Goal: Task Accomplishment & Management: Use online tool/utility

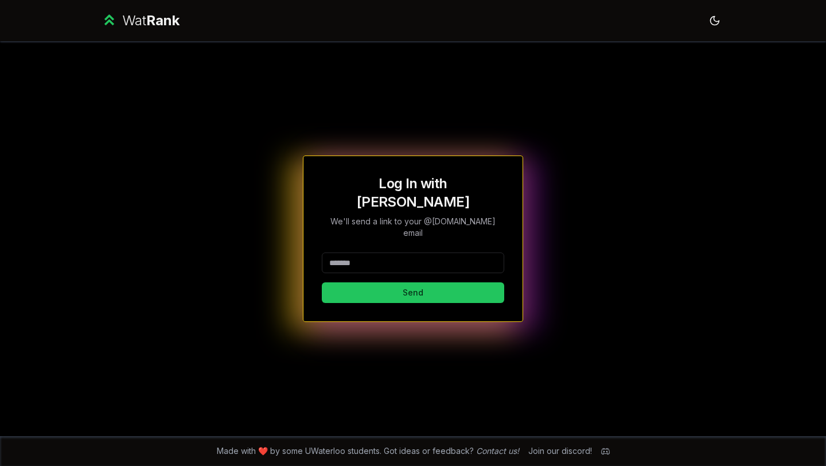
click at [432, 252] on input at bounding box center [413, 262] width 182 height 21
type input "********"
click at [347, 282] on button "Send" at bounding box center [413, 292] width 182 height 21
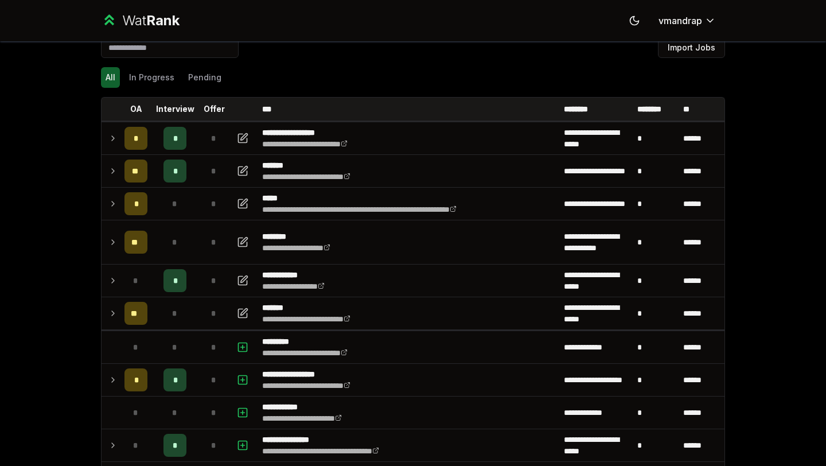
scroll to position [22, 0]
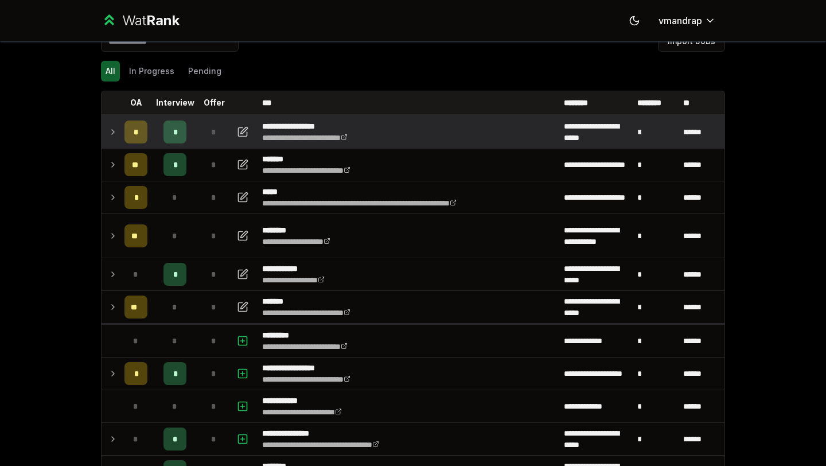
click at [115, 130] on icon at bounding box center [112, 132] width 9 height 14
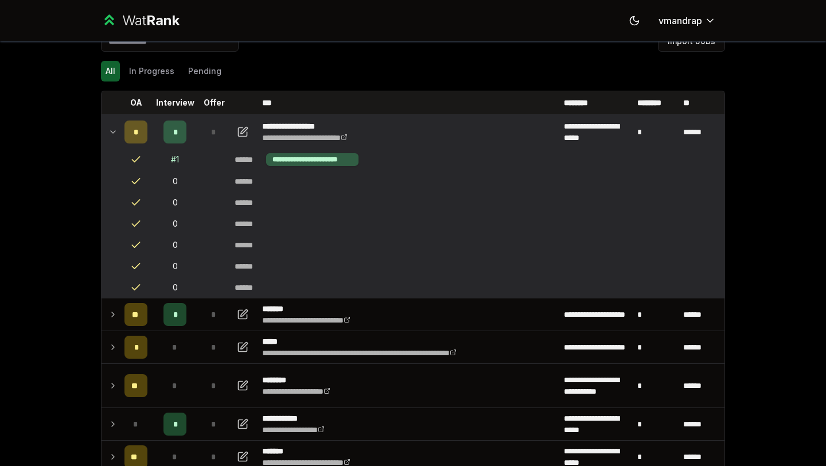
click at [115, 130] on icon at bounding box center [112, 132] width 9 height 14
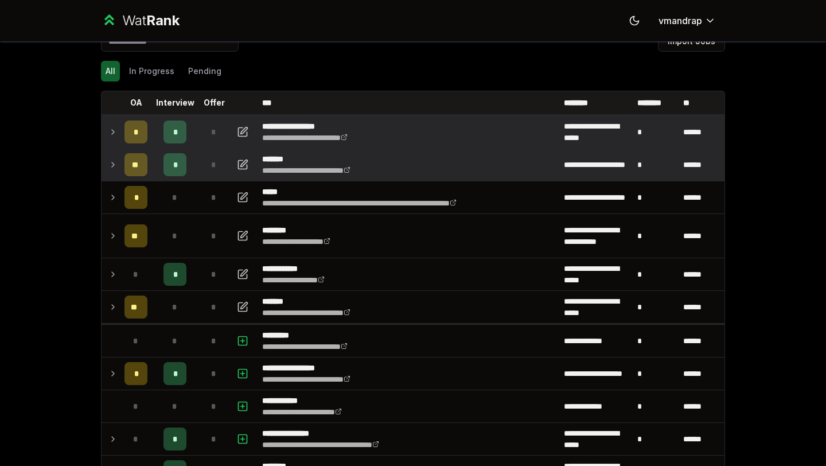
click at [118, 159] on td at bounding box center [110, 165] width 18 height 32
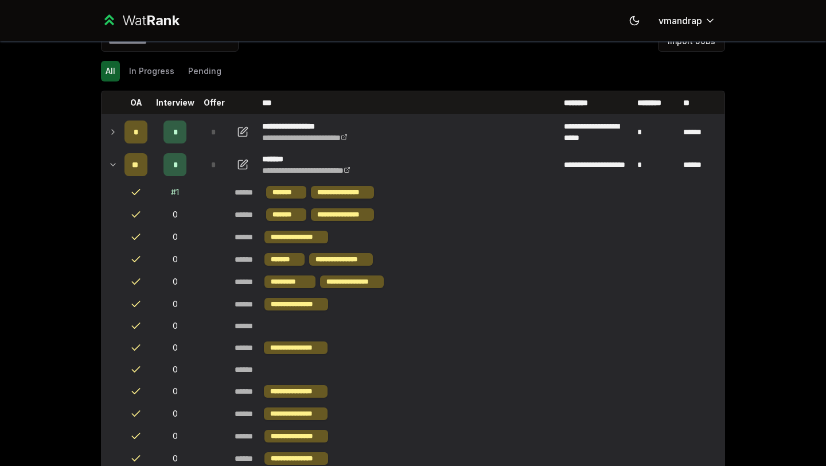
click at [118, 159] on td at bounding box center [110, 165] width 18 height 32
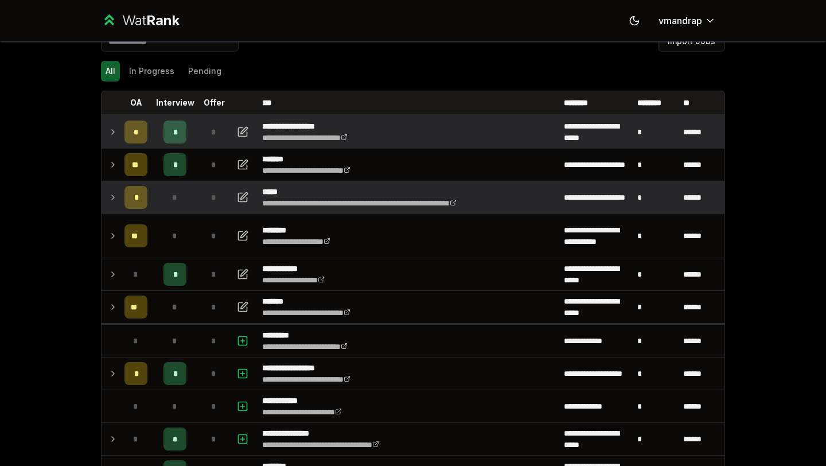
click at [110, 199] on icon at bounding box center [112, 197] width 9 height 14
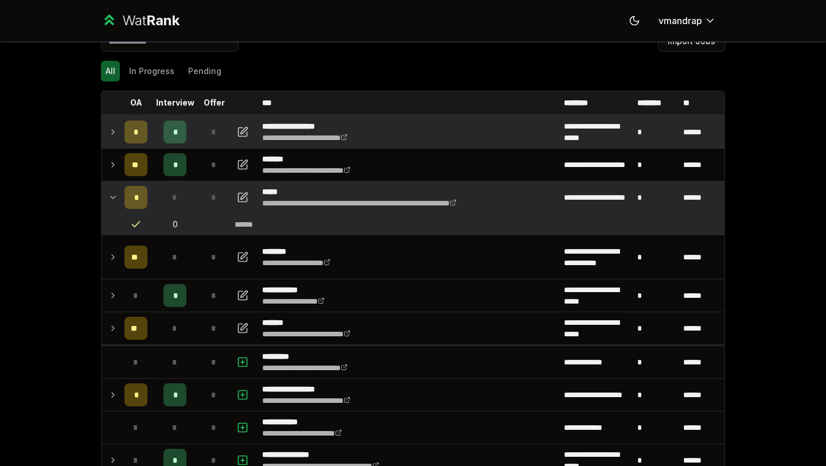
click at [110, 199] on icon at bounding box center [112, 197] width 9 height 14
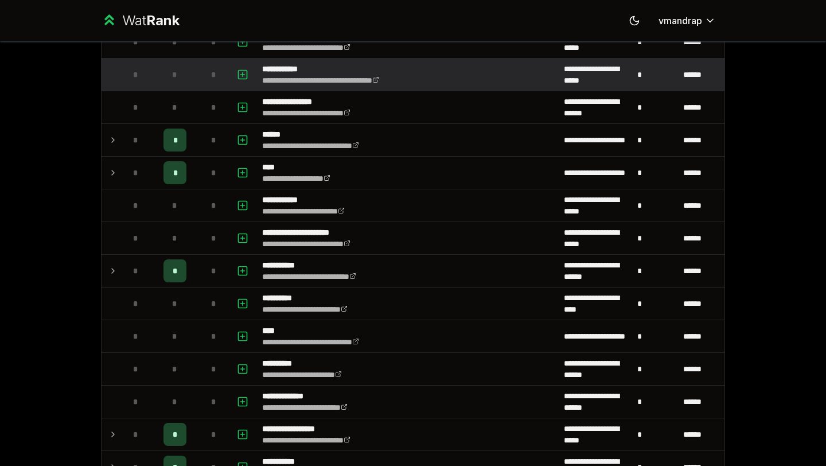
scroll to position [989, 0]
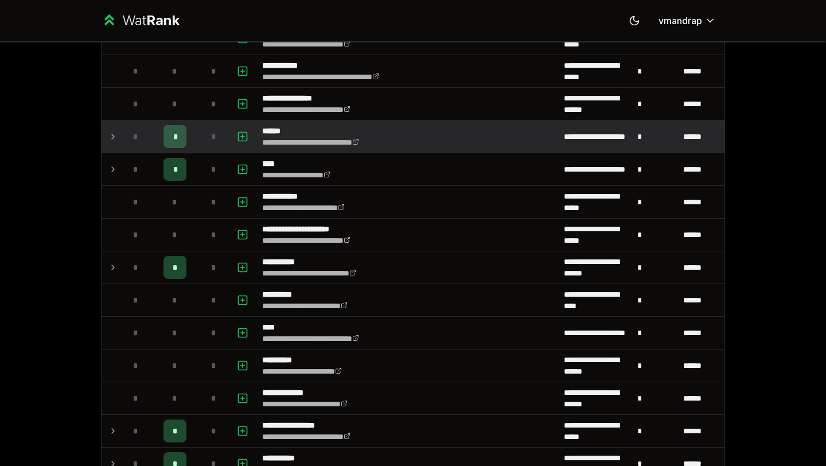
click at [118, 136] on td at bounding box center [110, 136] width 18 height 32
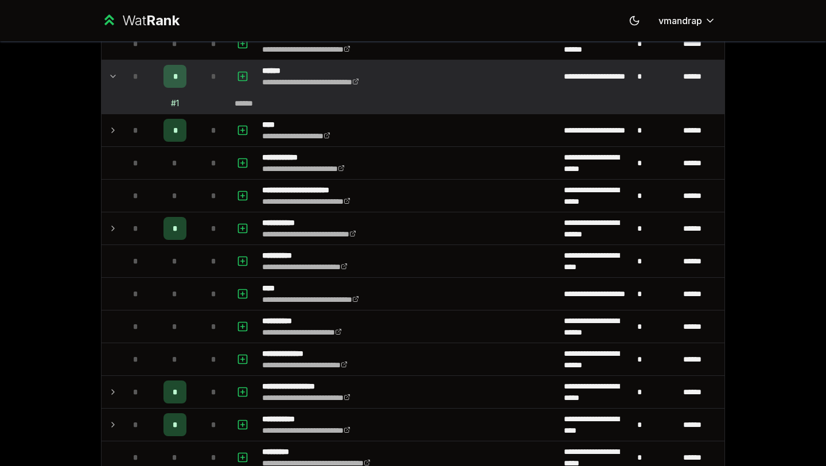
scroll to position [1046, 0]
